Goal: Information Seeking & Learning: Check status

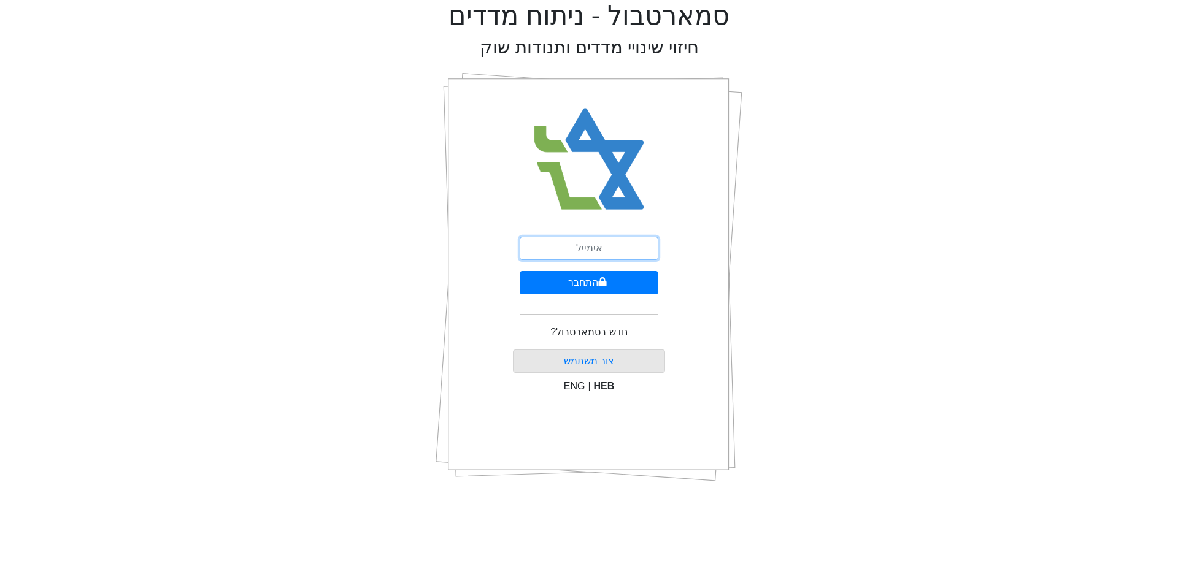
click at [612, 238] on input "email" at bounding box center [589, 248] width 139 height 23
type input "[EMAIL_ADDRESS][DOMAIN_NAME]"
click at [577, 277] on button "התחבר" at bounding box center [589, 282] width 139 height 23
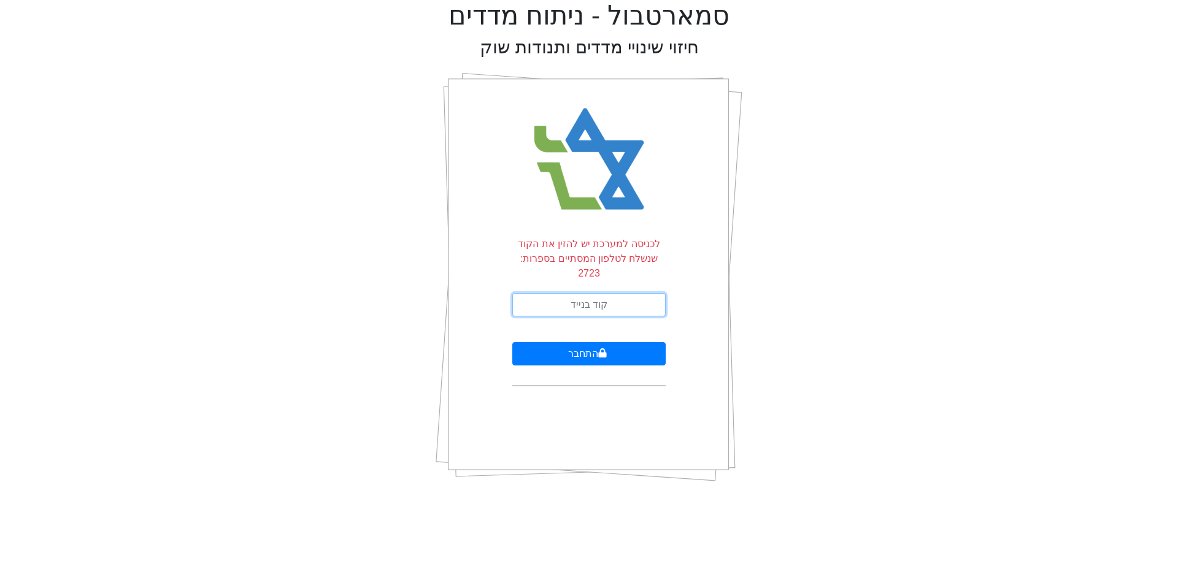
click at [595, 293] on input "text" at bounding box center [588, 304] width 153 height 23
type input "439718"
click at [613, 342] on button "התחבר" at bounding box center [588, 353] width 153 height 23
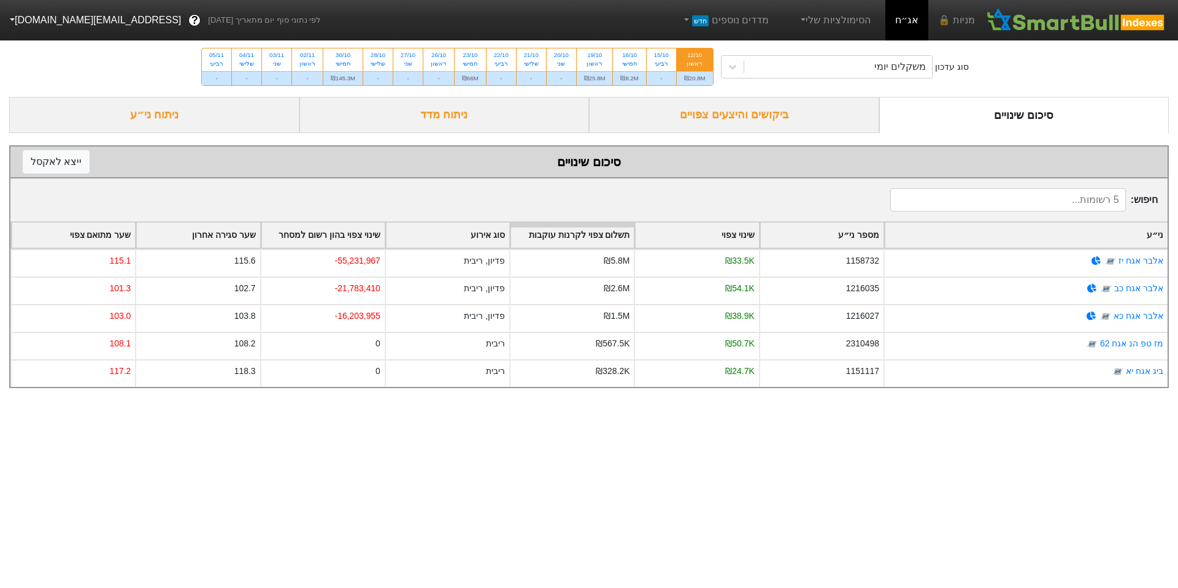
click at [778, 132] on div "ביקושים והיצעים צפויים" at bounding box center [734, 115] width 290 height 36
